Goal: Task Accomplishment & Management: Use online tool/utility

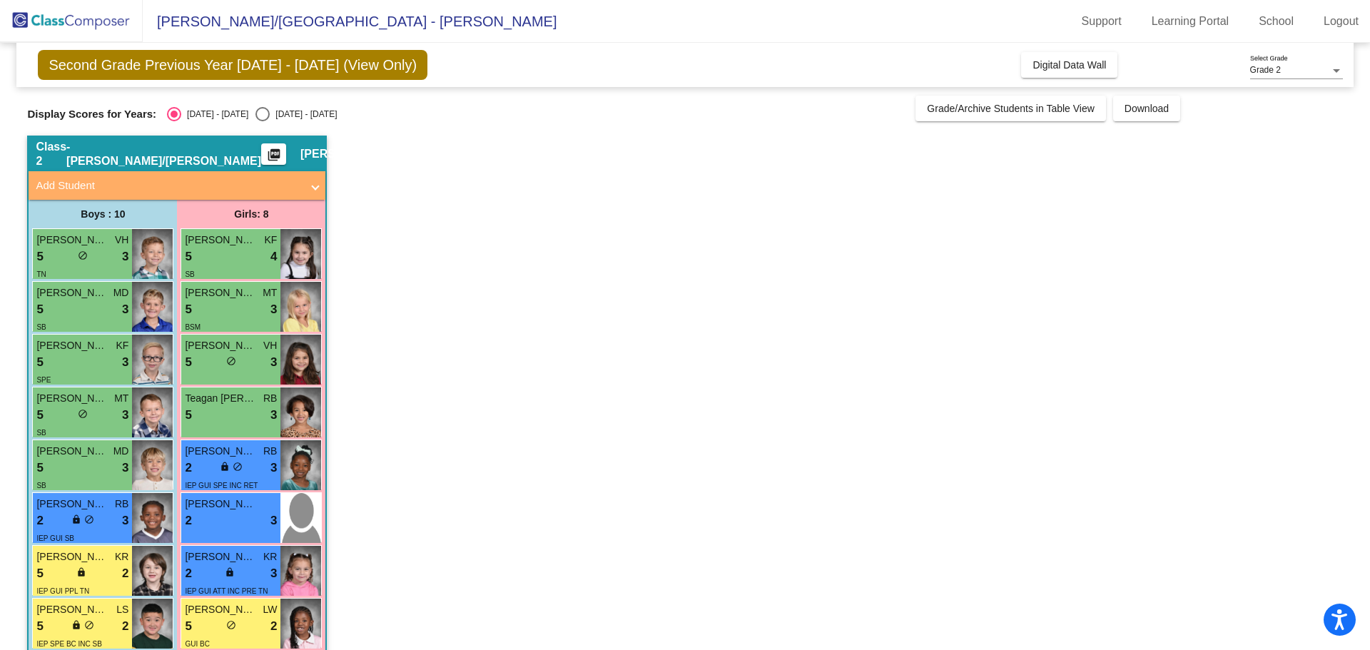
scroll to position [129, 0]
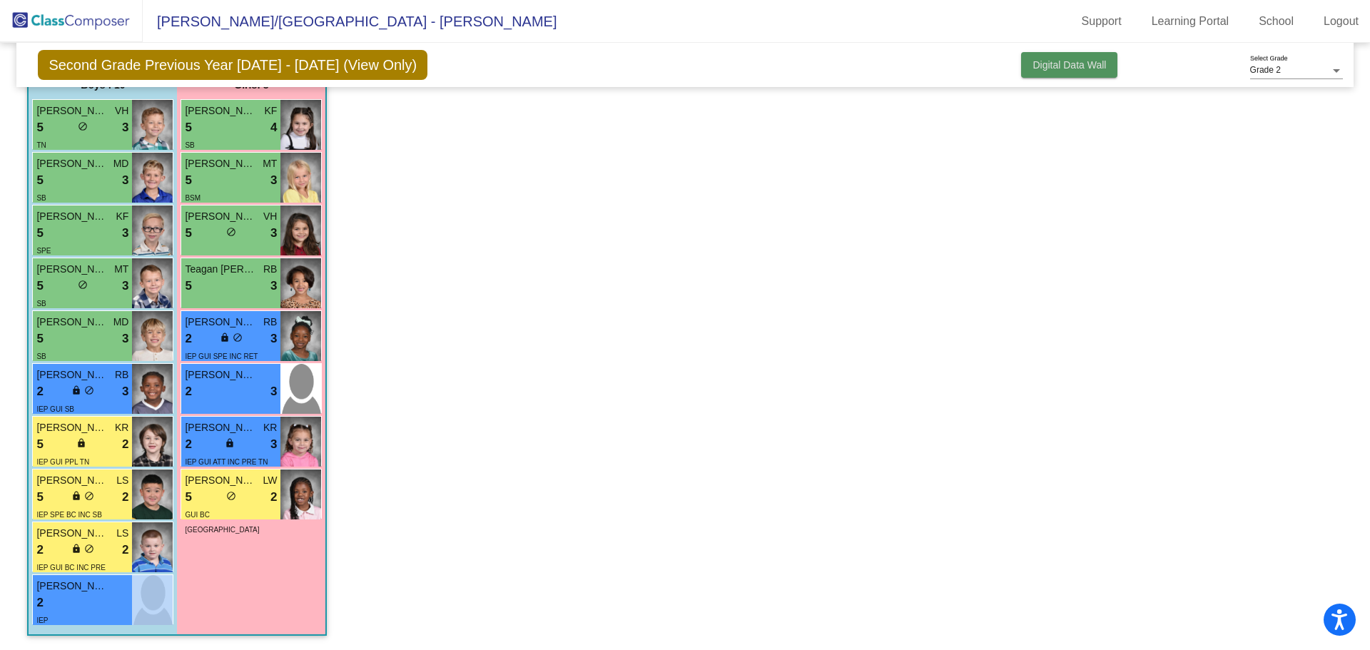
click at [1033, 64] on span "Digital Data Wall" at bounding box center [1070, 64] width 74 height 11
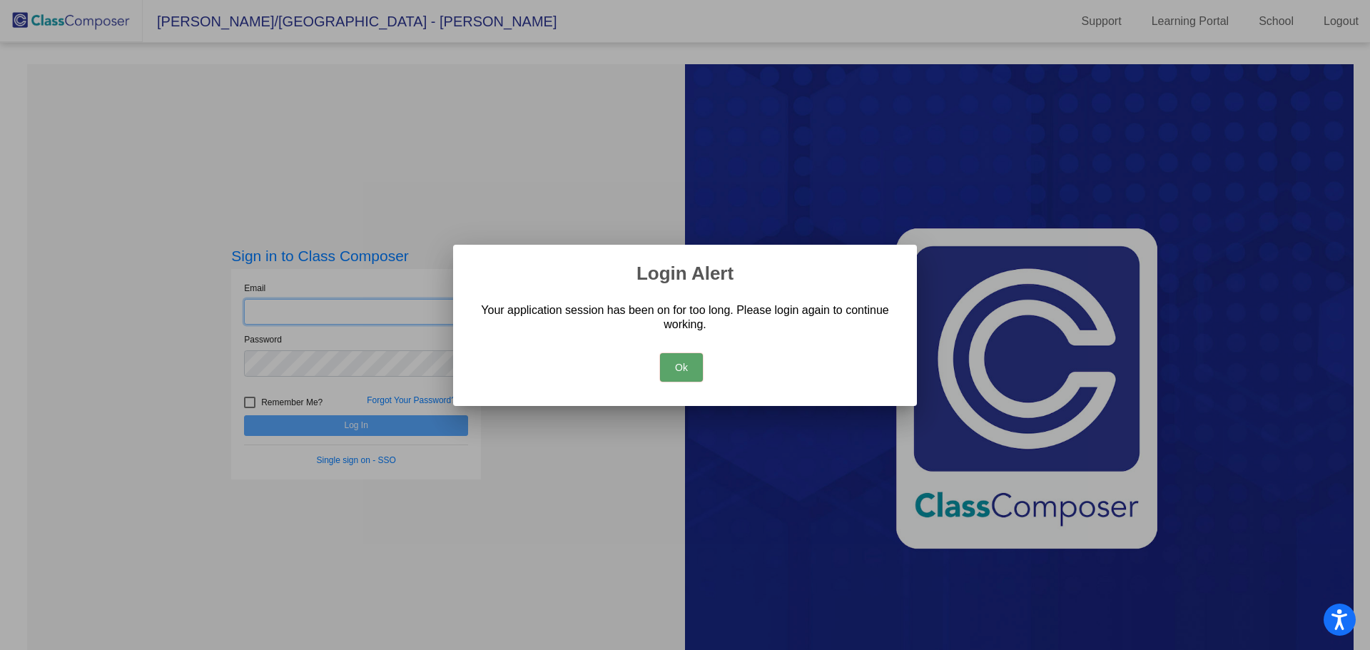
type input "[EMAIL_ADDRESS][DOMAIN_NAME]"
click at [699, 378] on button "Ok" at bounding box center [681, 367] width 43 height 29
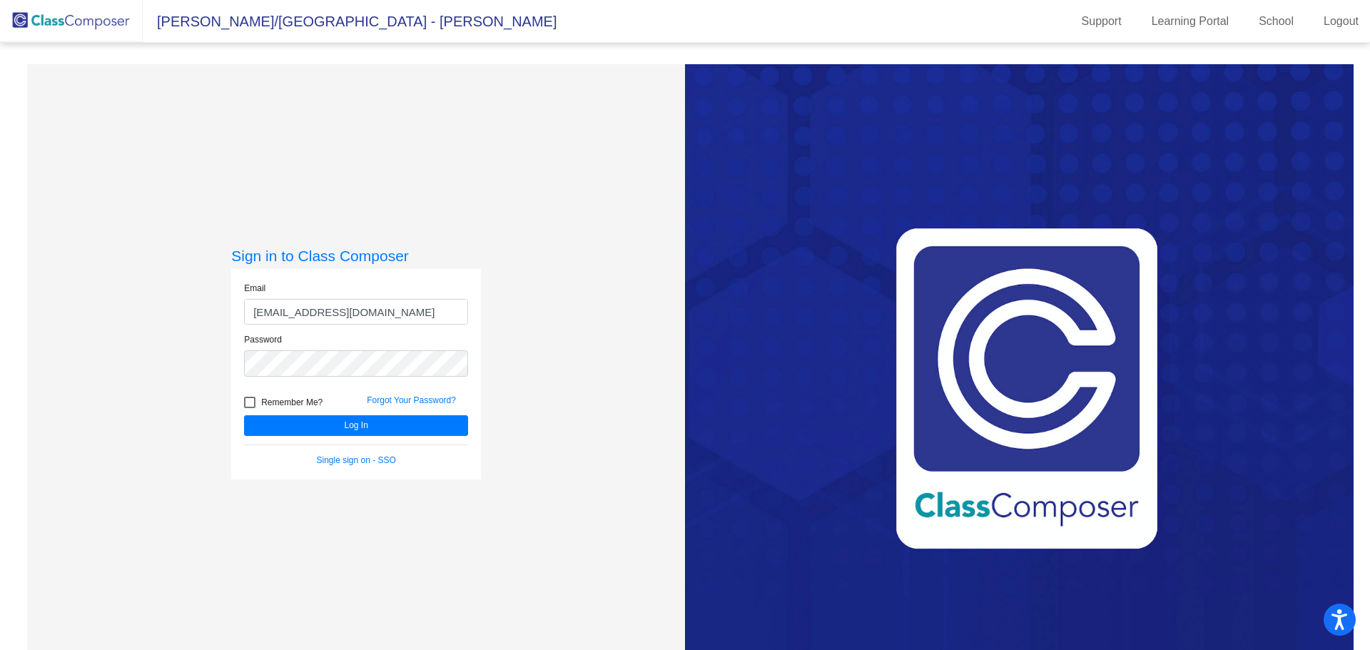
click at [247, 408] on label "Remember Me?" at bounding box center [283, 402] width 79 height 17
click at [249, 408] on input "Remember Me?" at bounding box center [249, 408] width 1 height 1
checkbox input "true"
click at [289, 425] on button "Log In" at bounding box center [356, 425] width 224 height 21
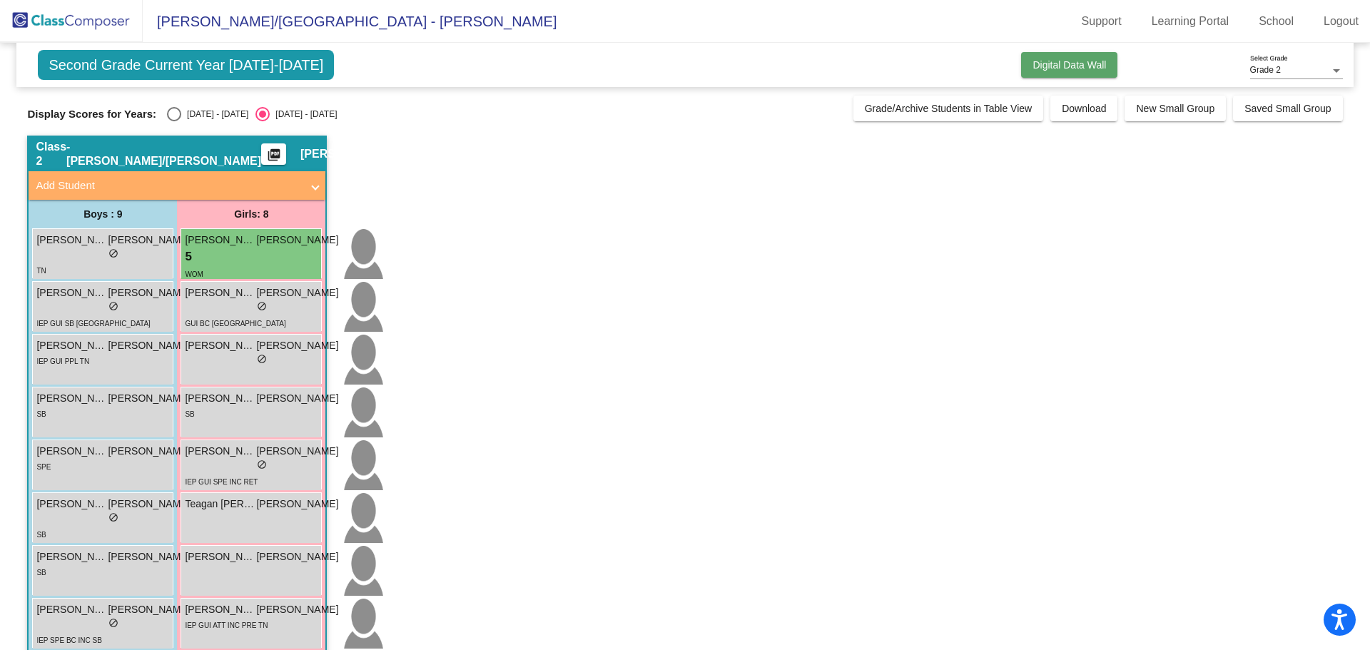
click at [1064, 75] on button "Digital Data Wall" at bounding box center [1069, 65] width 96 height 26
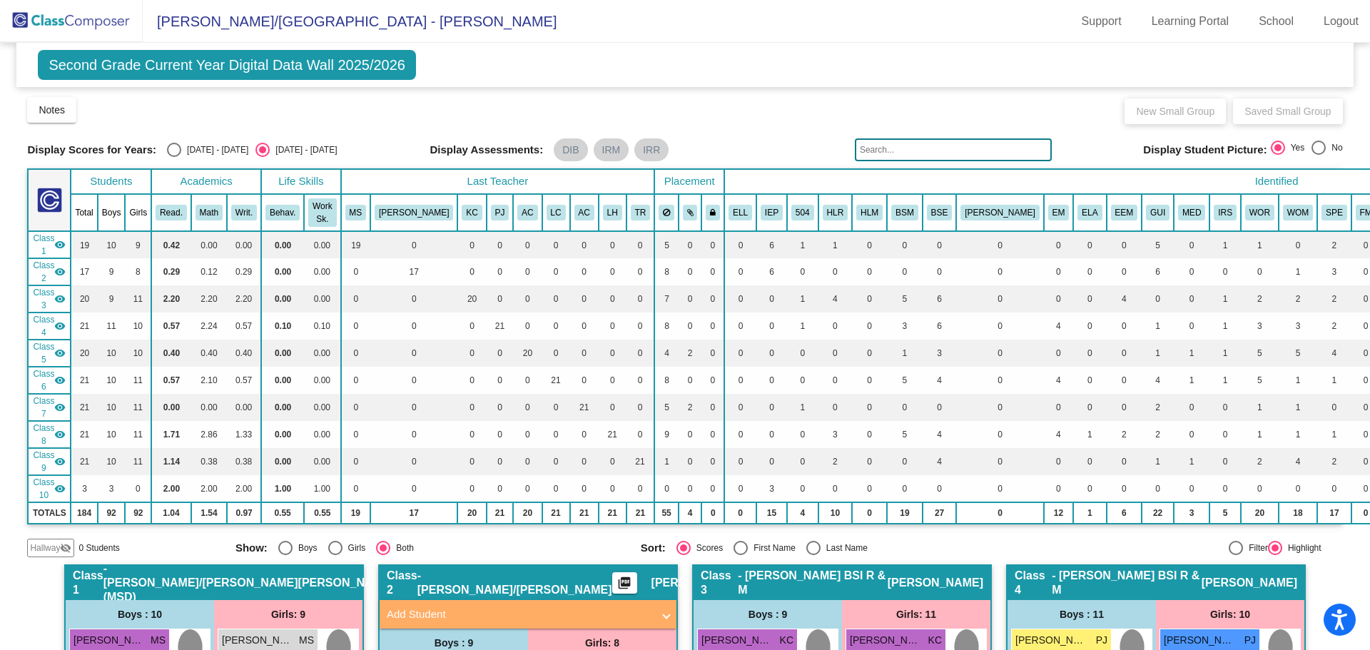
click at [176, 156] on div "Select an option" at bounding box center [174, 150] width 14 height 14
click at [174, 157] on input "[DATE] - [DATE]" at bounding box center [173, 157] width 1 height 1
radio input "true"
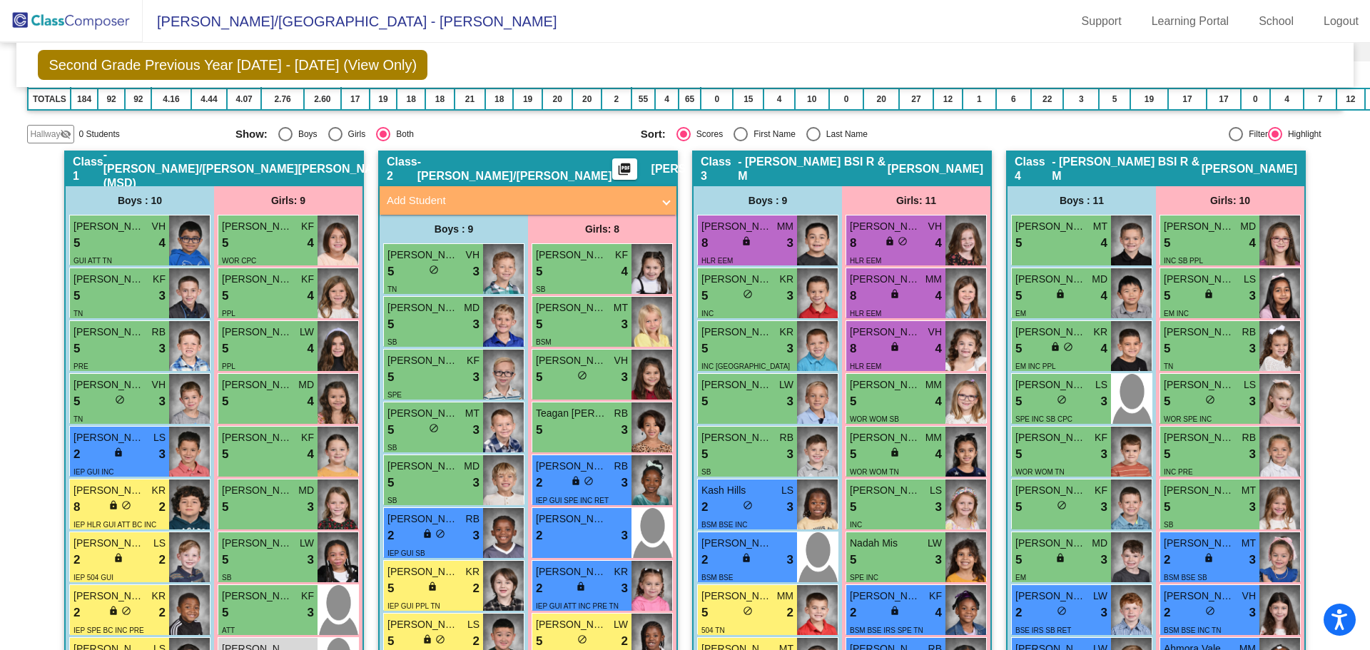
scroll to position [500, 0]
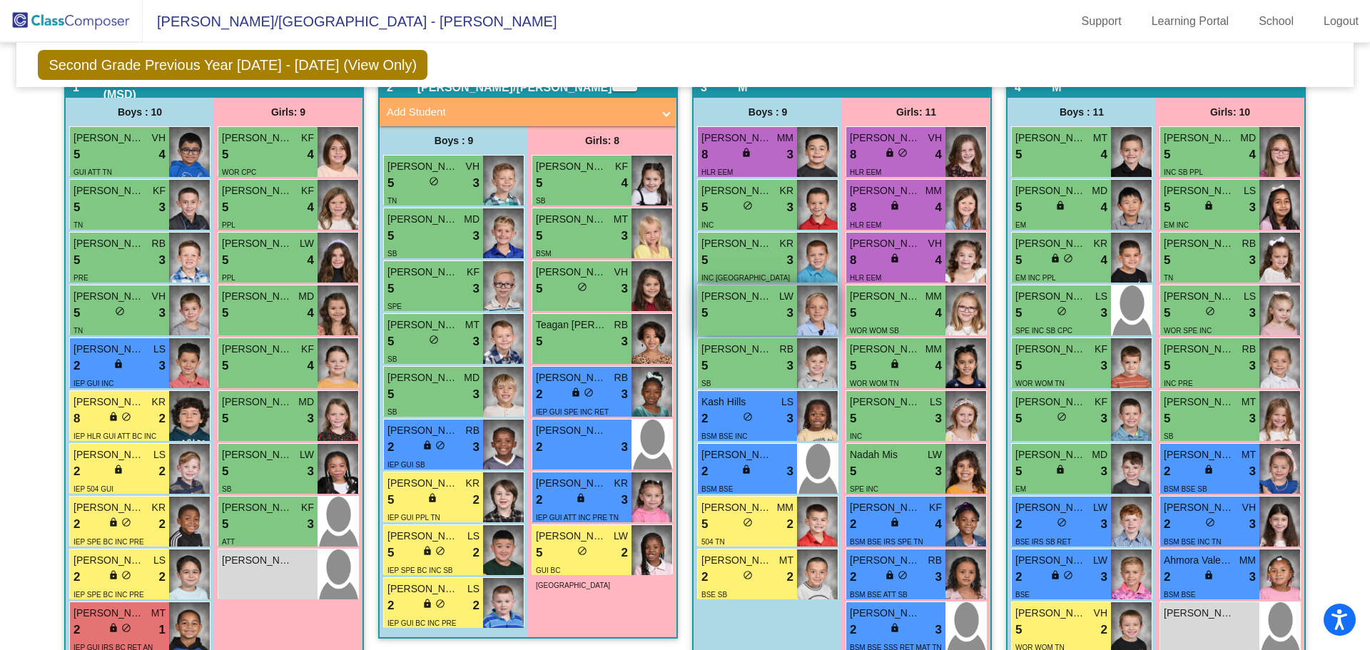
click at [739, 315] on div "5 lock do_not_disturb_alt 3" at bounding box center [748, 313] width 92 height 19
